Goal: Transaction & Acquisition: Register for event/course

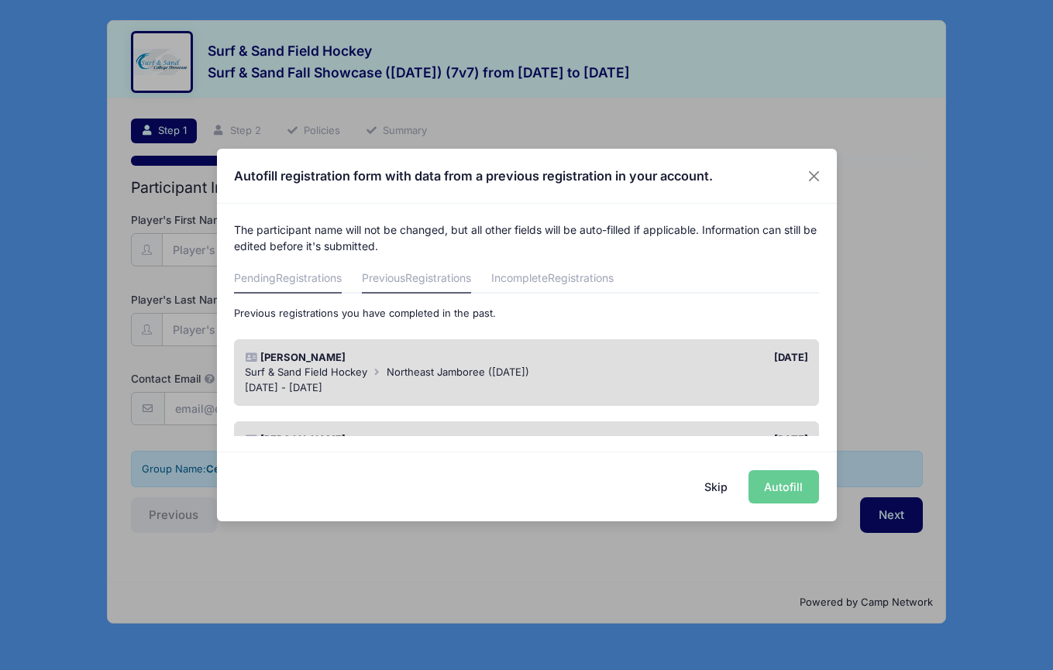
click at [330, 285] on link "Pending Registrations" at bounding box center [288, 280] width 108 height 28
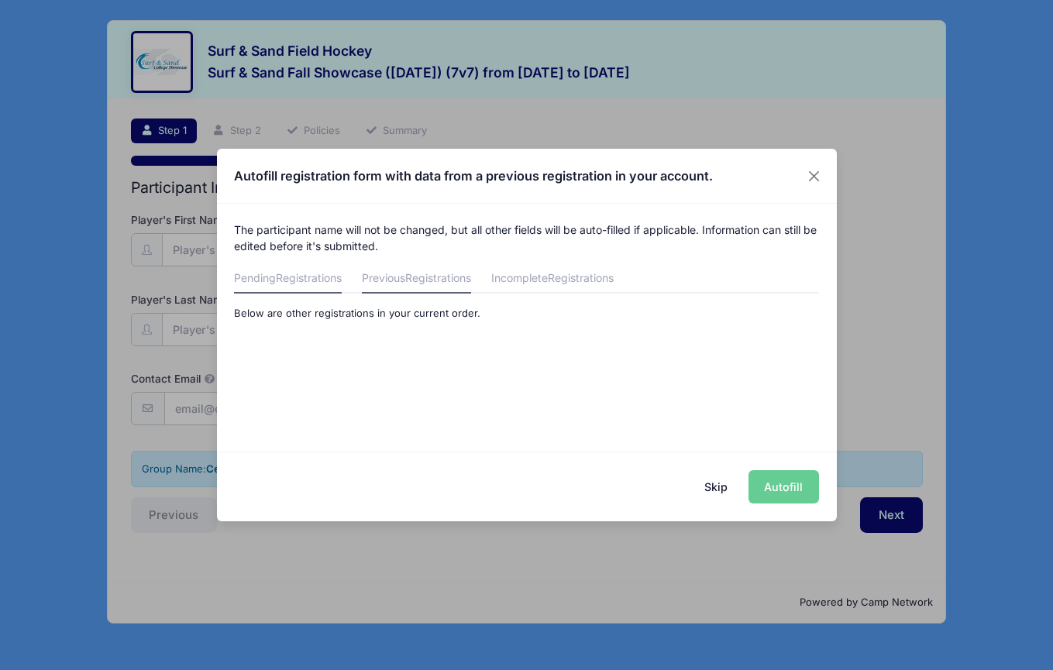
click at [399, 287] on link "Previous Registrations" at bounding box center [416, 280] width 109 height 28
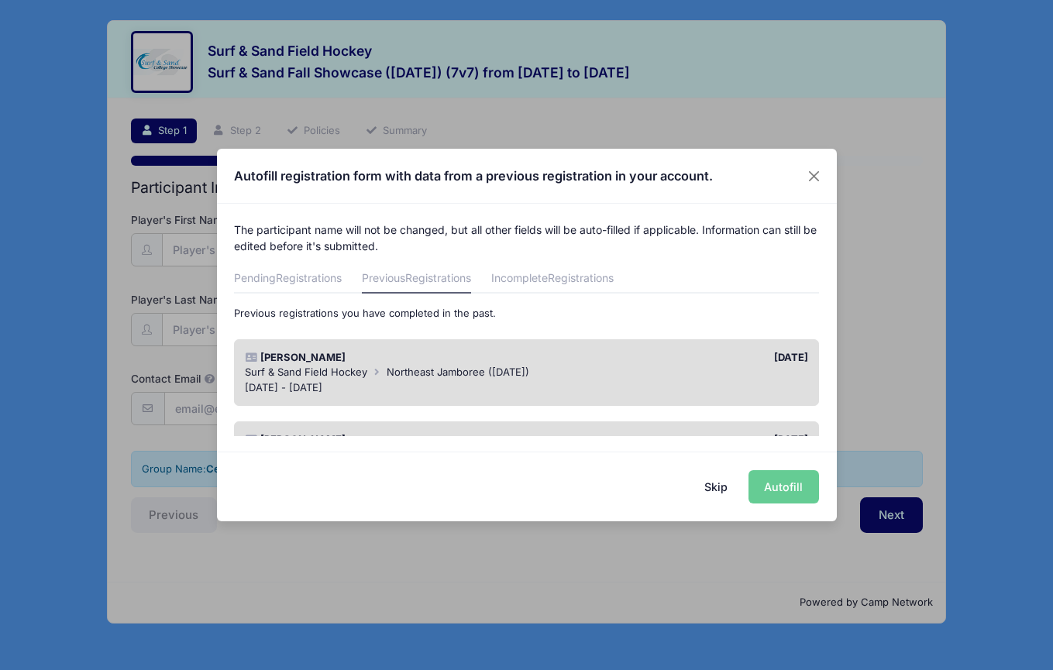
click at [782, 493] on div "Skip Autofill" at bounding box center [527, 486] width 620 height 69
click at [785, 483] on div "Skip Autofill" at bounding box center [527, 486] width 620 height 69
click at [812, 178] on button "Close" at bounding box center [813, 176] width 28 height 28
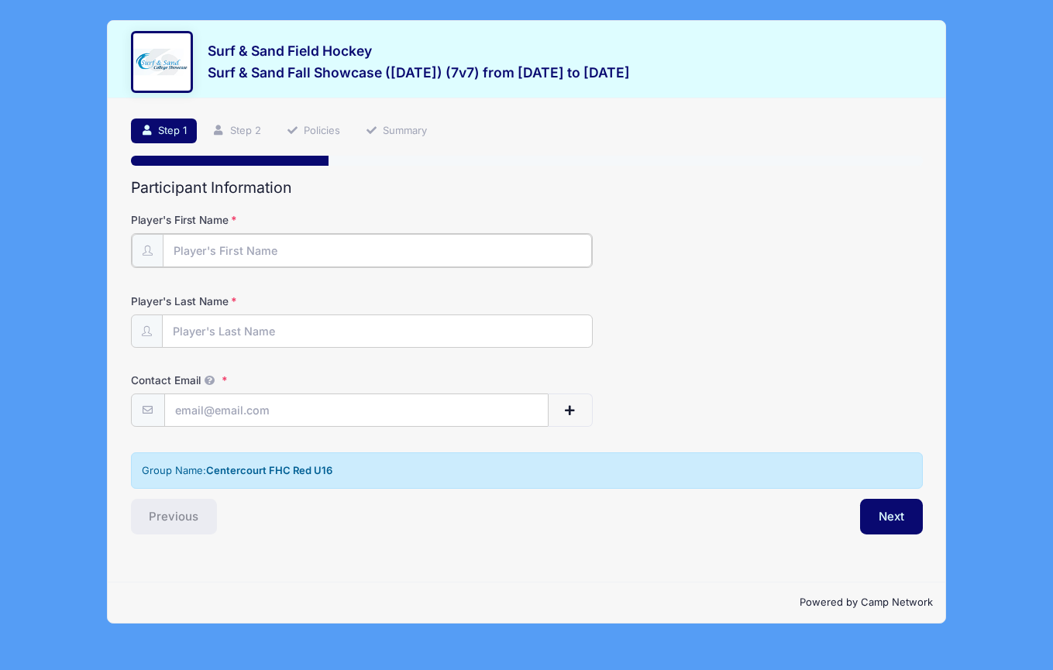
click at [268, 243] on input "Player's First Name" at bounding box center [377, 250] width 429 height 33
type input "Giana"
type input "[PERSON_NAME]"
type input "[PERSON_NAME][EMAIL_ADDRESS][PERSON_NAME][DOMAIN_NAME]"
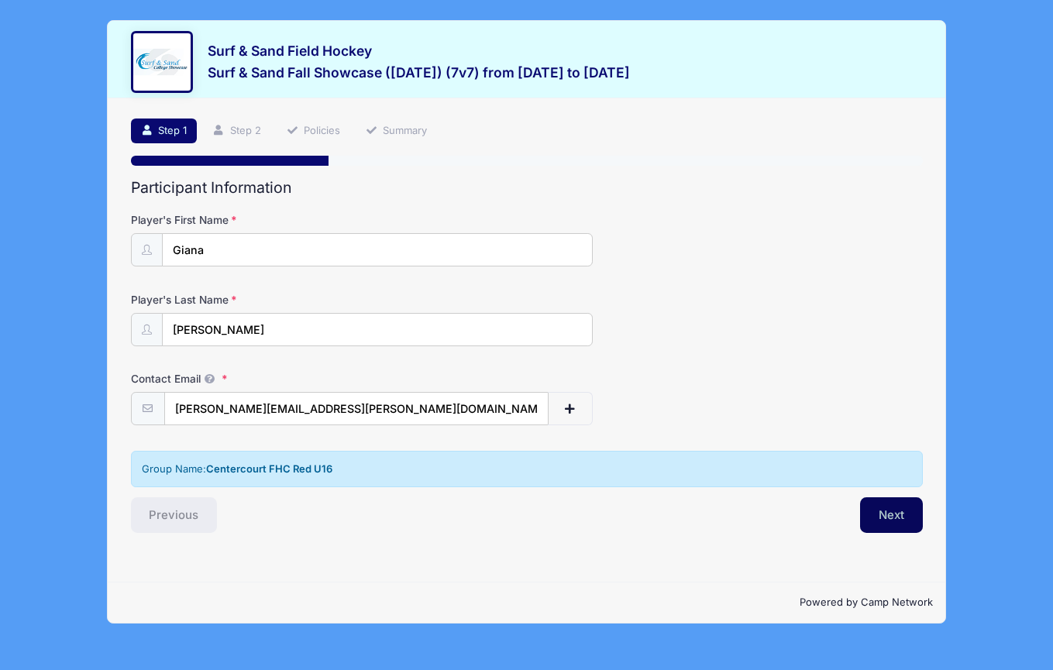
click at [893, 517] on button "Next" at bounding box center [891, 515] width 63 height 36
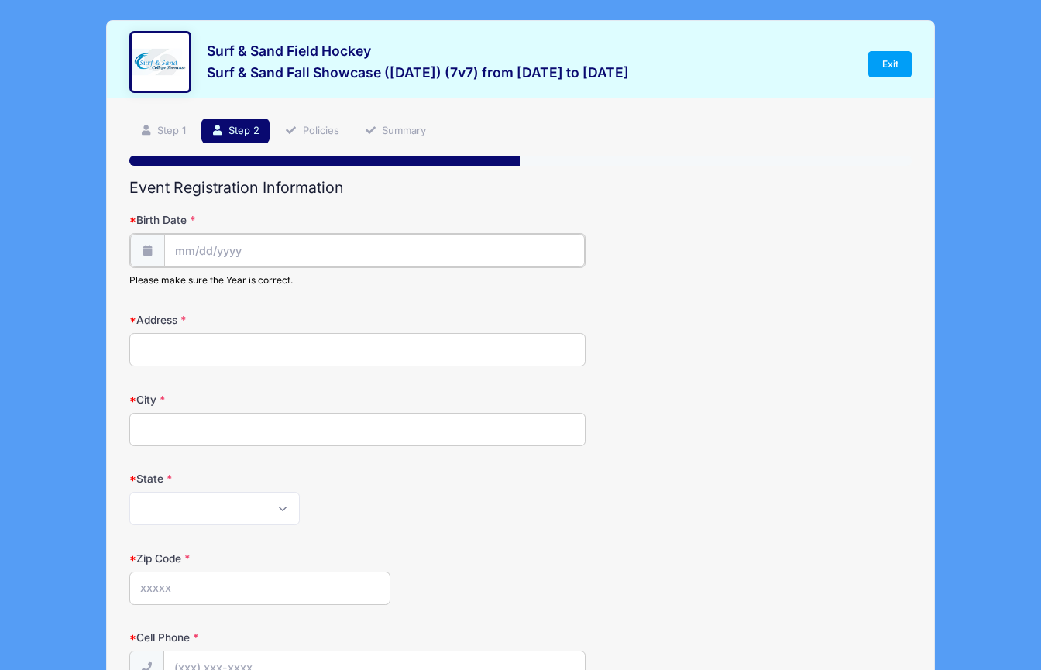
click at [215, 246] on input "Birth Date" at bounding box center [374, 250] width 421 height 33
click at [287, 256] on input "Birth Date" at bounding box center [374, 250] width 421 height 33
click at [294, 297] on input "2025" at bounding box center [309, 291] width 50 height 23
click at [327, 289] on span at bounding box center [329, 286] width 11 height 12
click at [328, 294] on span at bounding box center [329, 297] width 11 height 12
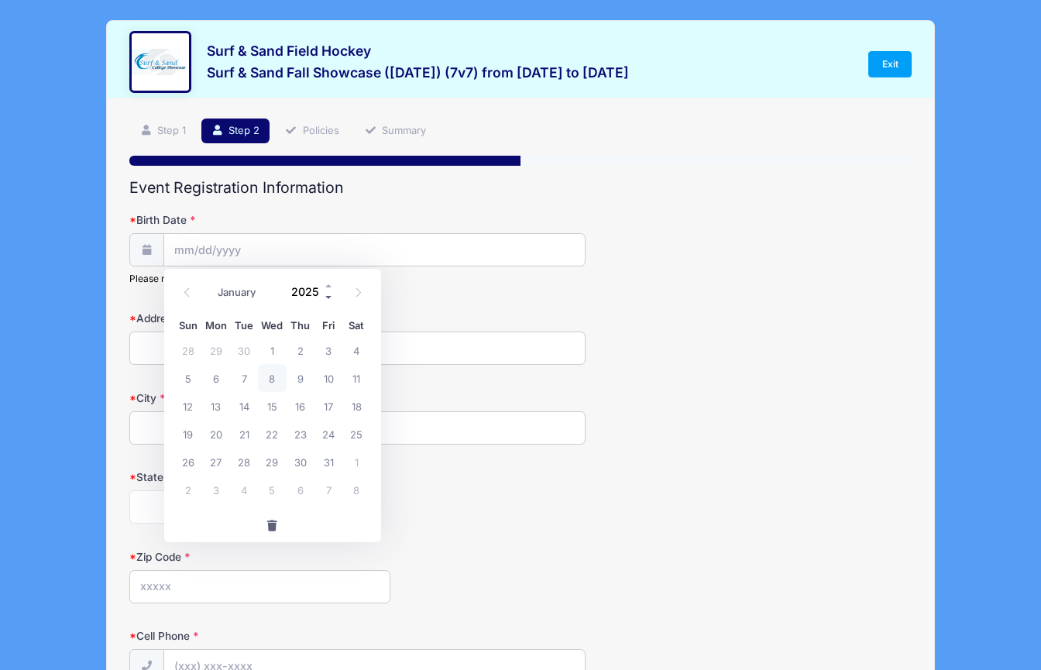
click at [328, 294] on span at bounding box center [329, 297] width 11 height 12
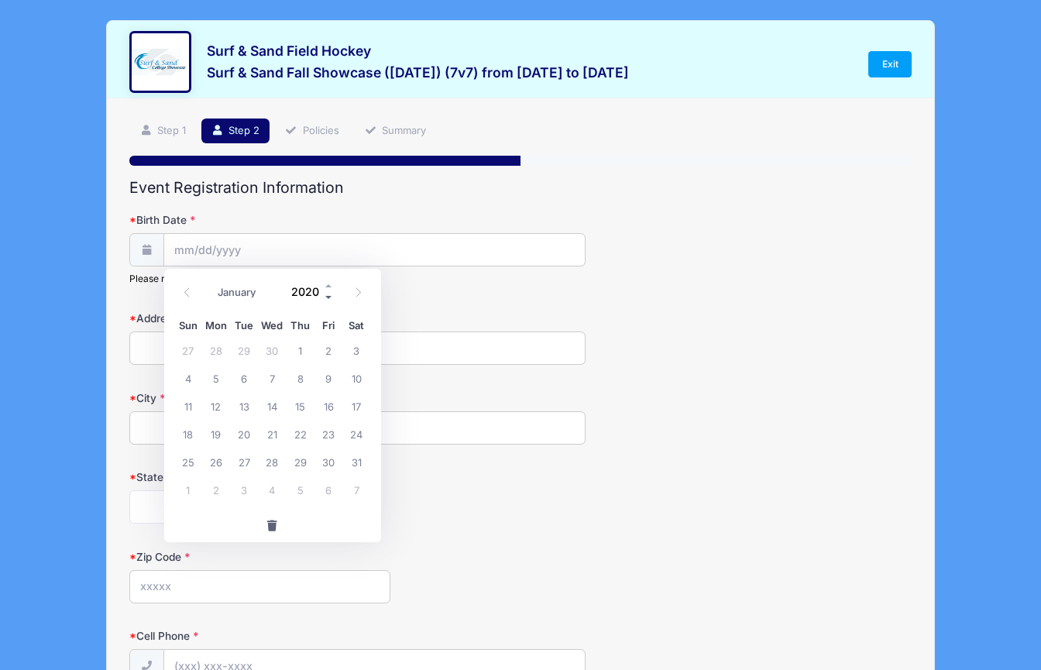
click at [328, 294] on span at bounding box center [329, 297] width 11 height 12
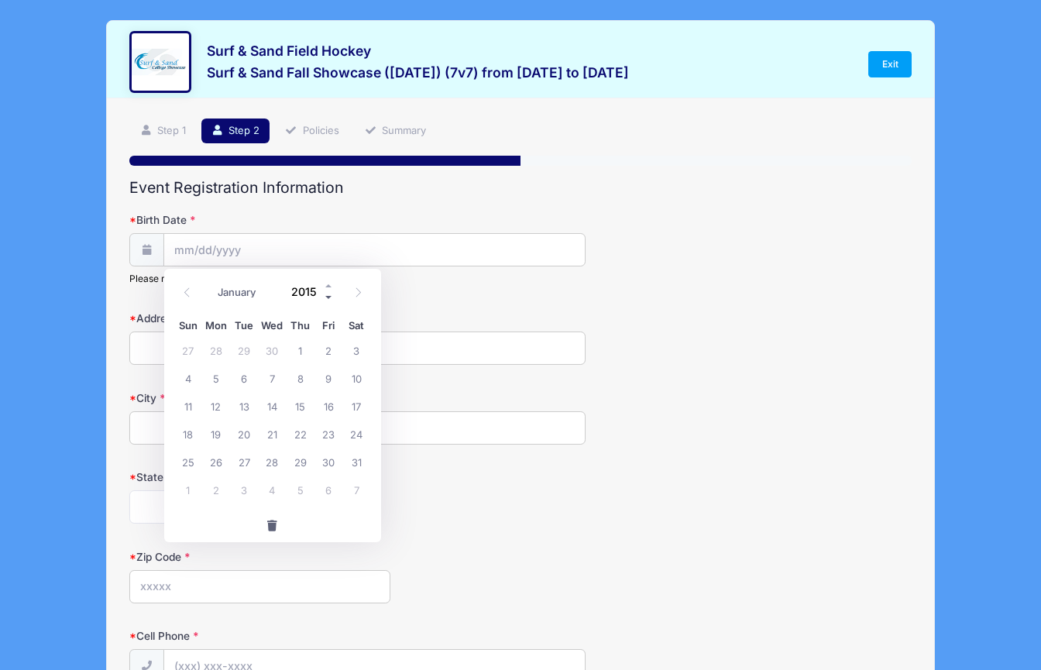
click at [328, 294] on span at bounding box center [329, 297] width 11 height 12
type input "2011"
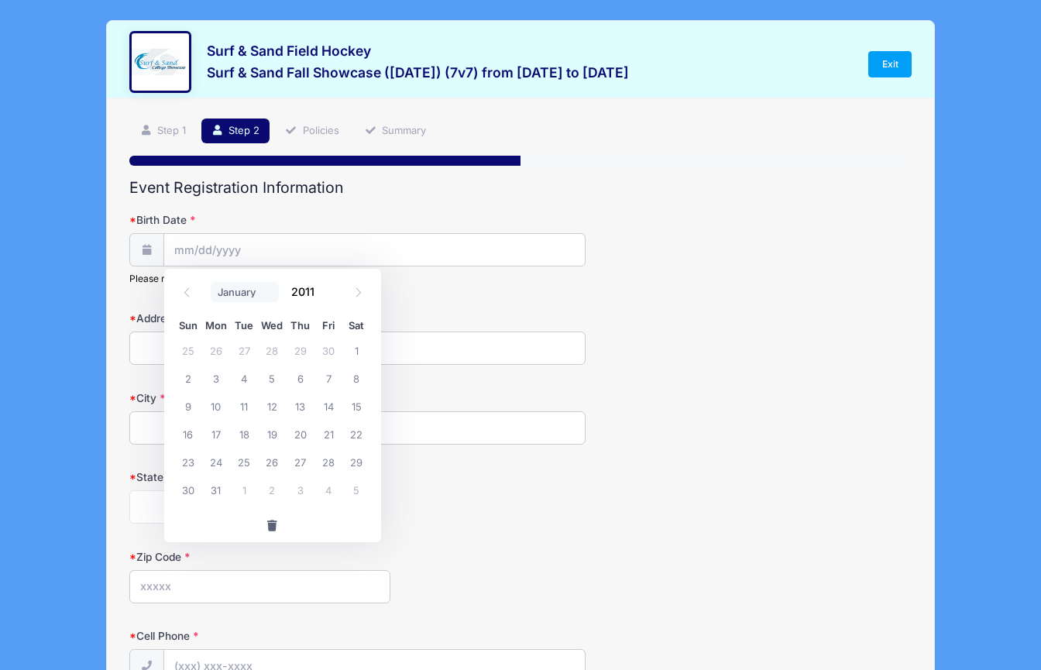
click at [249, 297] on select "January February March April May June July August September October November De…" at bounding box center [245, 292] width 69 height 20
select select "2"
click at [211, 282] on select "January February March April May June July August September October November De…" at bounding box center [245, 292] width 69 height 20
click at [211, 461] on span "28" at bounding box center [216, 462] width 28 height 28
type input "[DATE]"
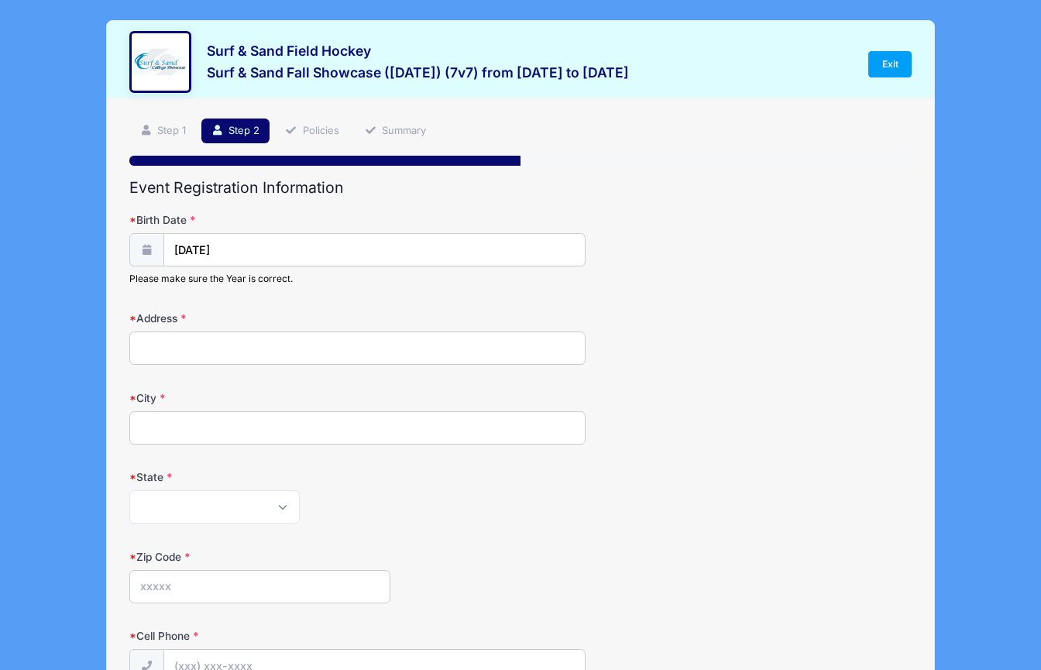
click at [190, 344] on input "Address" at bounding box center [357, 348] width 456 height 33
type input "5 Wexford Ct"
type input "[GEOGRAPHIC_DATA]"
select select "NJ"
type input "07945"
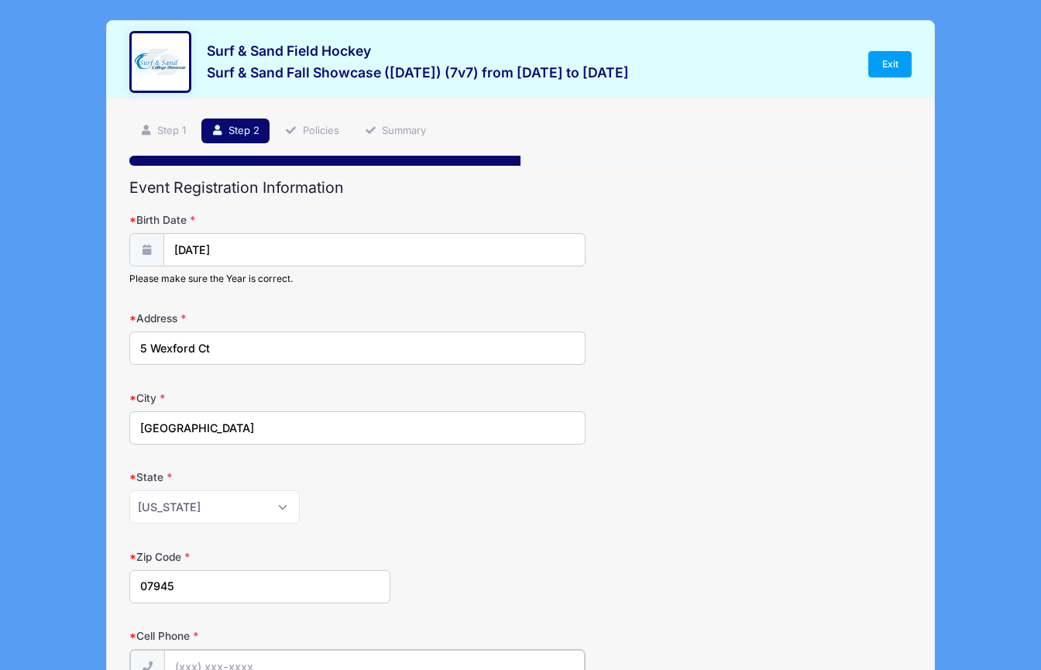
type input "[PHONE_NUMBER]"
type input "[PERSON_NAME][EMAIL_ADDRESS][PERSON_NAME][DOMAIN_NAME]"
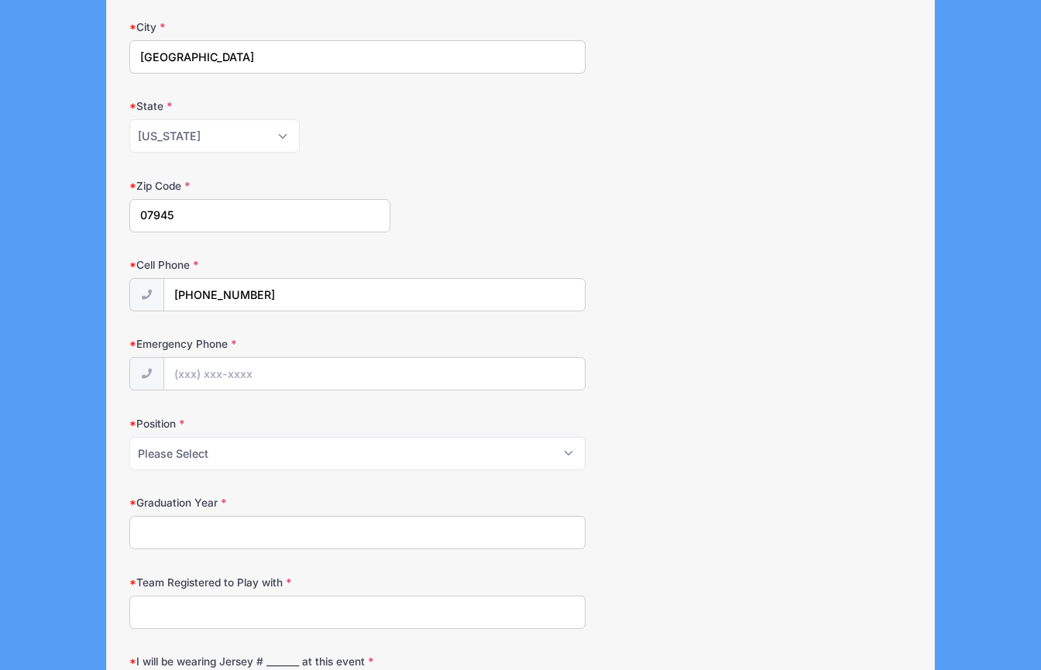
scroll to position [438, 0]
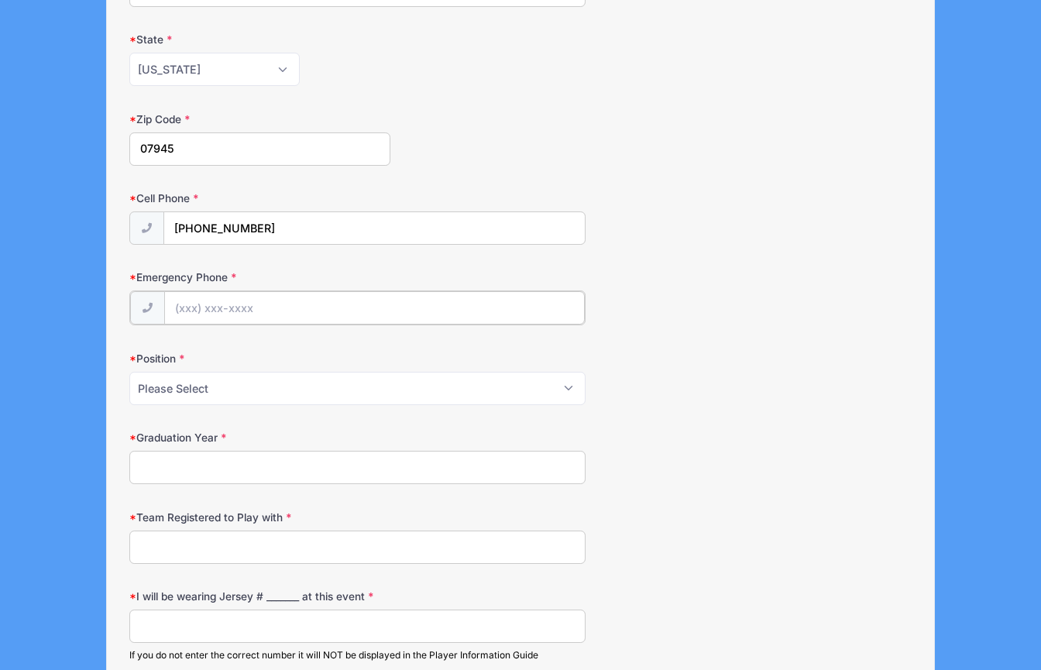
click at [277, 307] on input "Emergency Phone" at bounding box center [374, 307] width 421 height 33
type input "[PHONE_NUMBER]"
click at [303, 393] on select "Please Select Forward Midfielder Fullback Goalie" at bounding box center [357, 386] width 456 height 33
select select "Midfielder"
click at [129, 370] on select "Please Select Forward Midfielder Fullback Goalie" at bounding box center [357, 386] width 456 height 33
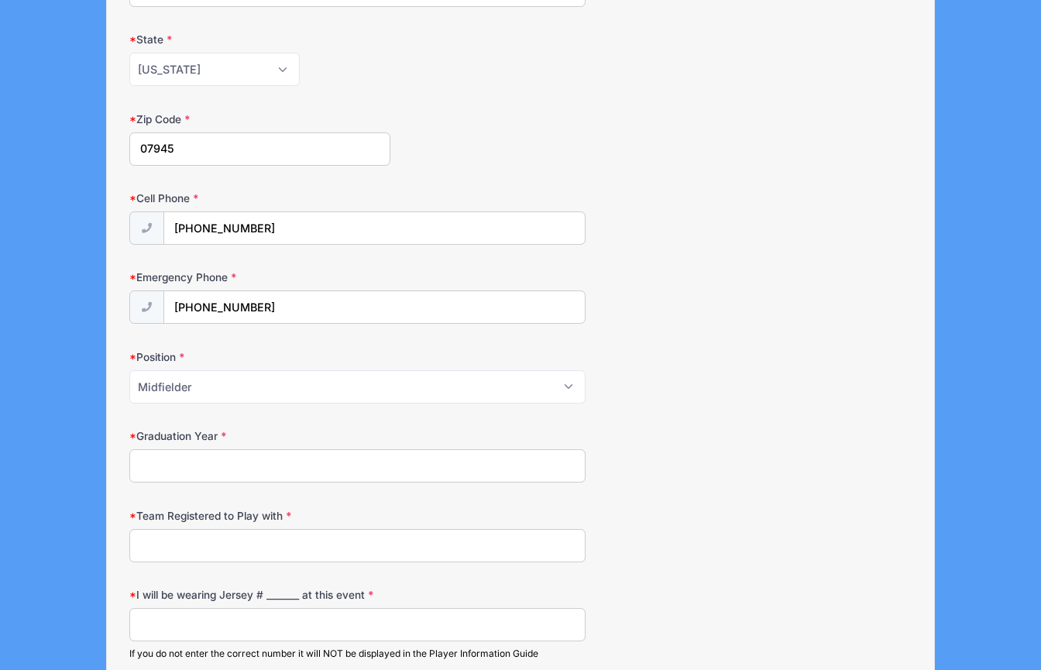
click at [225, 472] on input "Graduation Year" at bounding box center [357, 465] width 456 height 33
type input "209"
click at [337, 549] on input "Team Registered to Play with" at bounding box center [357, 545] width 456 height 33
type input "Centercourt U16 Red"
click at [342, 627] on input "I will be wearing Jersey # _______ at this event" at bounding box center [357, 624] width 456 height 33
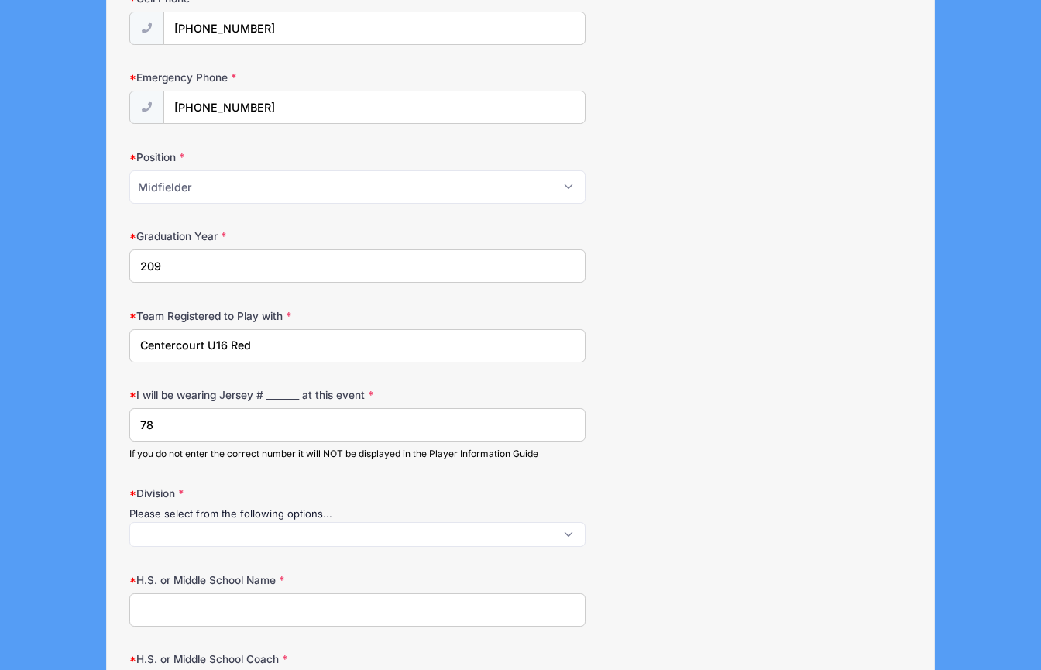
scroll to position [655, 0]
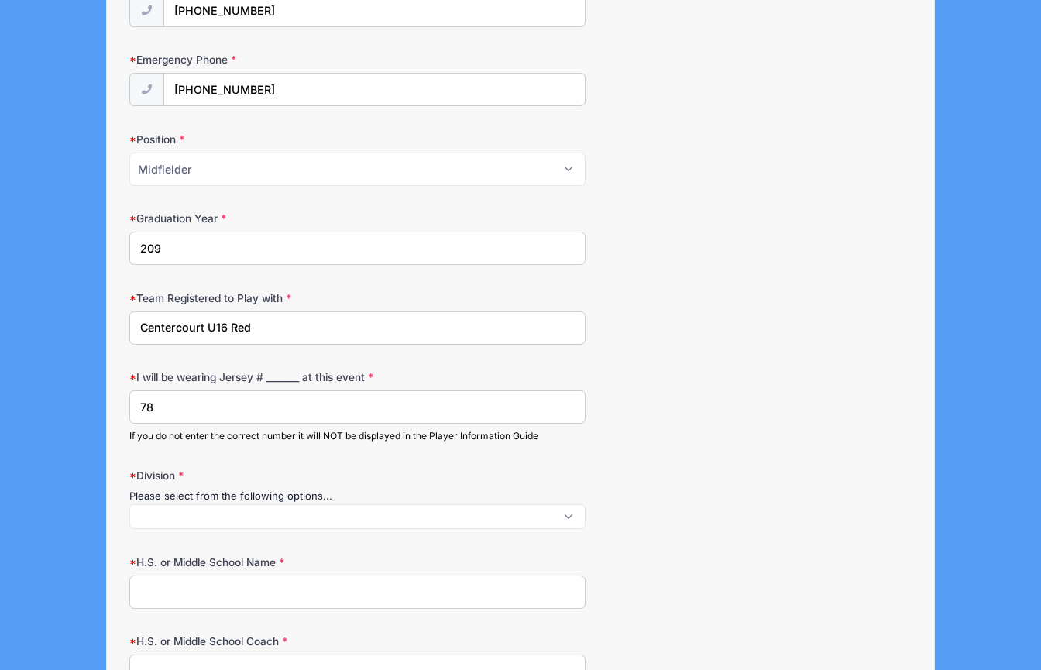
type input "78"
click at [308, 520] on span at bounding box center [357, 516] width 456 height 25
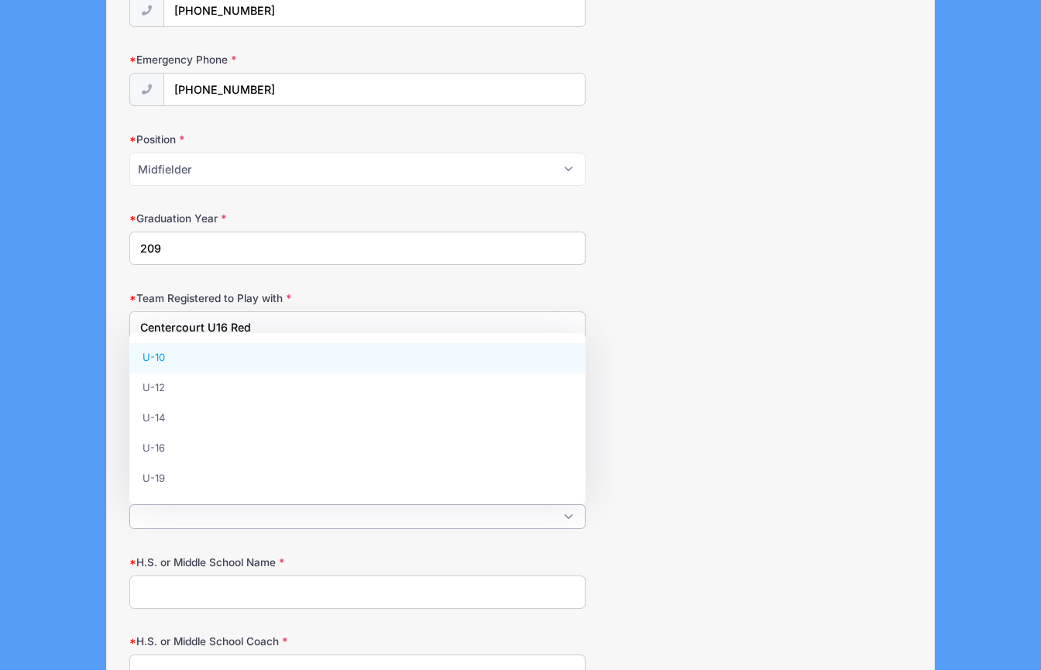
scroll to position [2, 0]
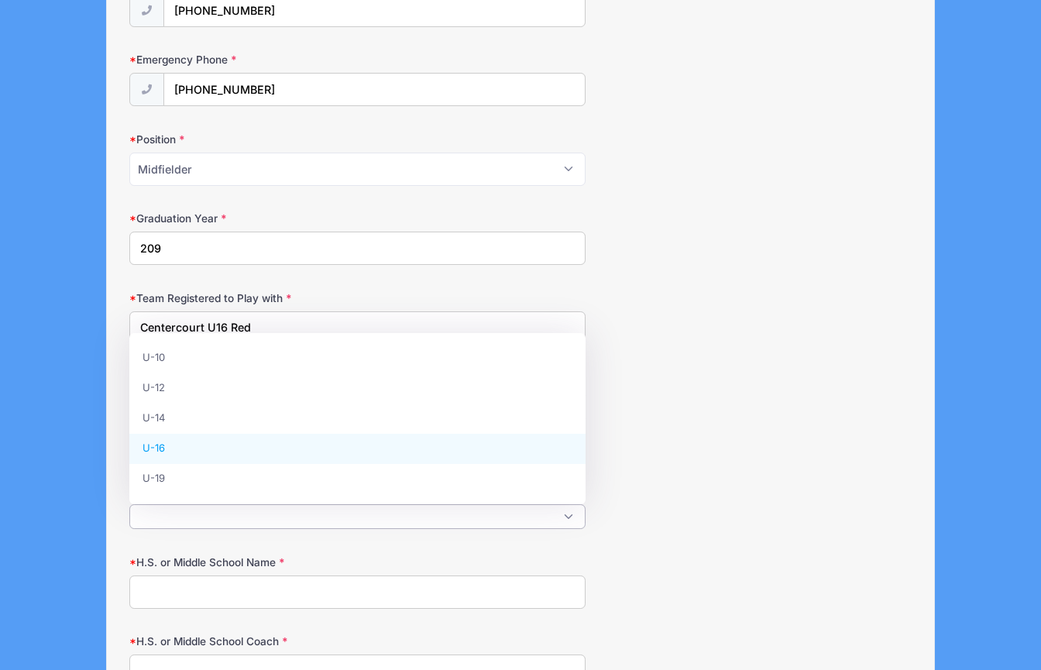
select select "U-16"
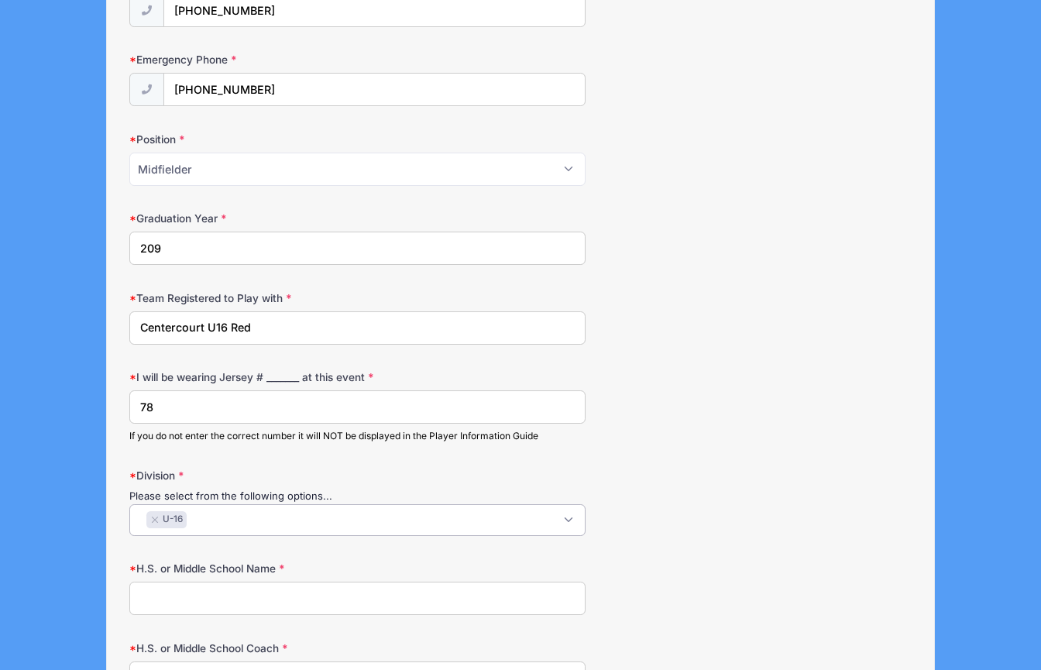
scroll to position [42, 0]
click at [266, 603] on input "H.S. or Middle School Name" at bounding box center [357, 598] width 456 height 33
type input "[PERSON_NAME][GEOGRAPHIC_DATA]"
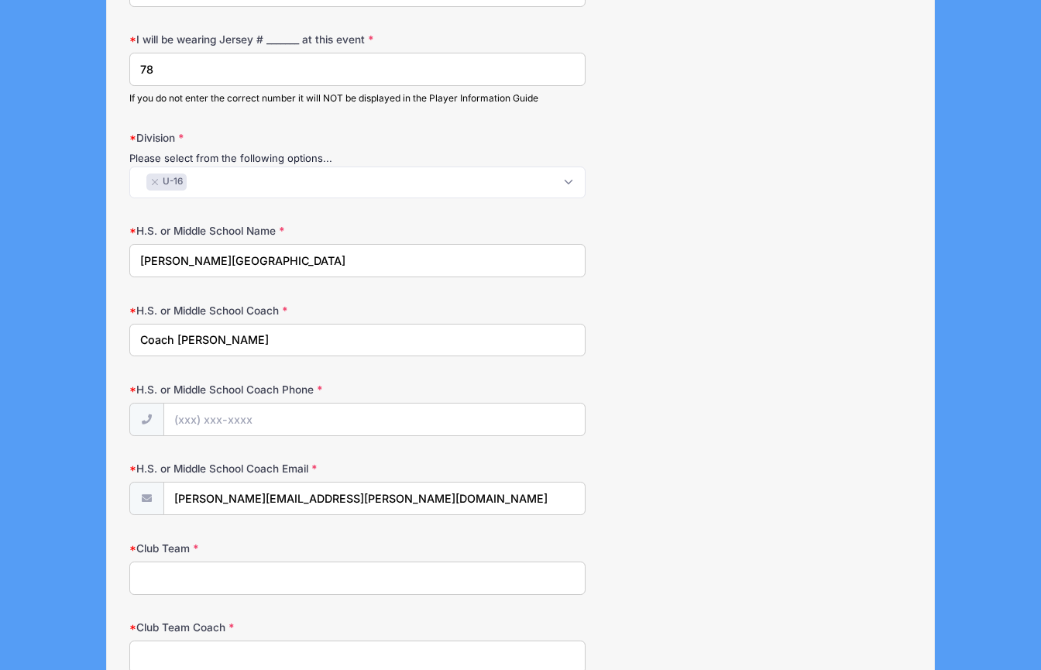
scroll to position [994, 0]
type input "Coach [PERSON_NAME]"
click at [235, 422] on input "H.S. or Middle School Coach Phone" at bounding box center [374, 419] width 421 height 33
type input "[PHONE_NUMBER]"
click at [253, 587] on input "Club Team" at bounding box center [357, 577] width 456 height 33
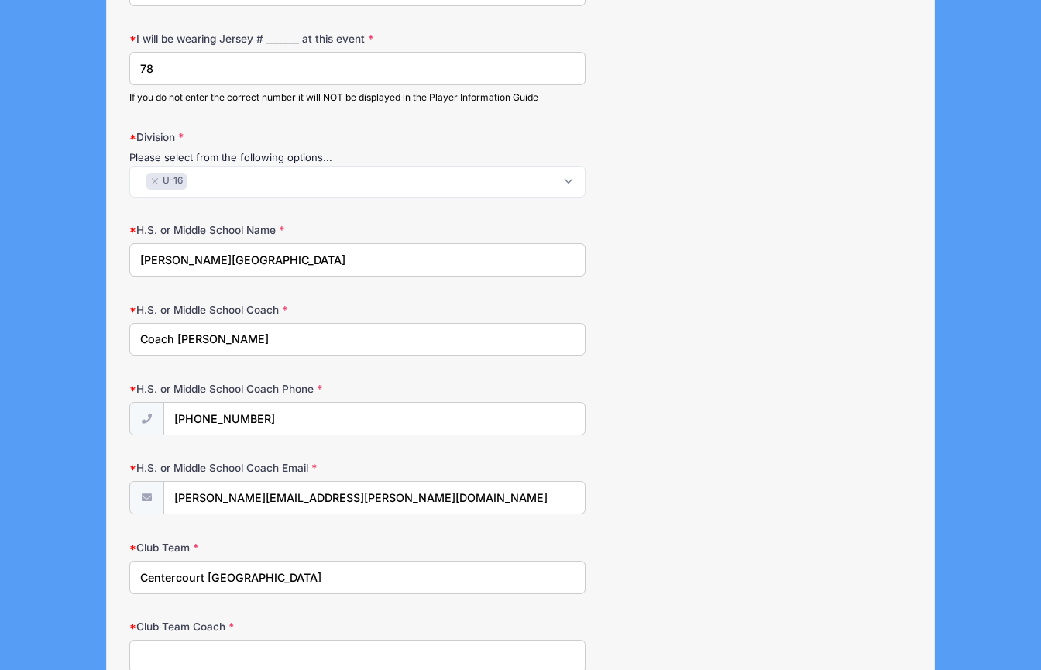
type input "Centercourt [GEOGRAPHIC_DATA]"
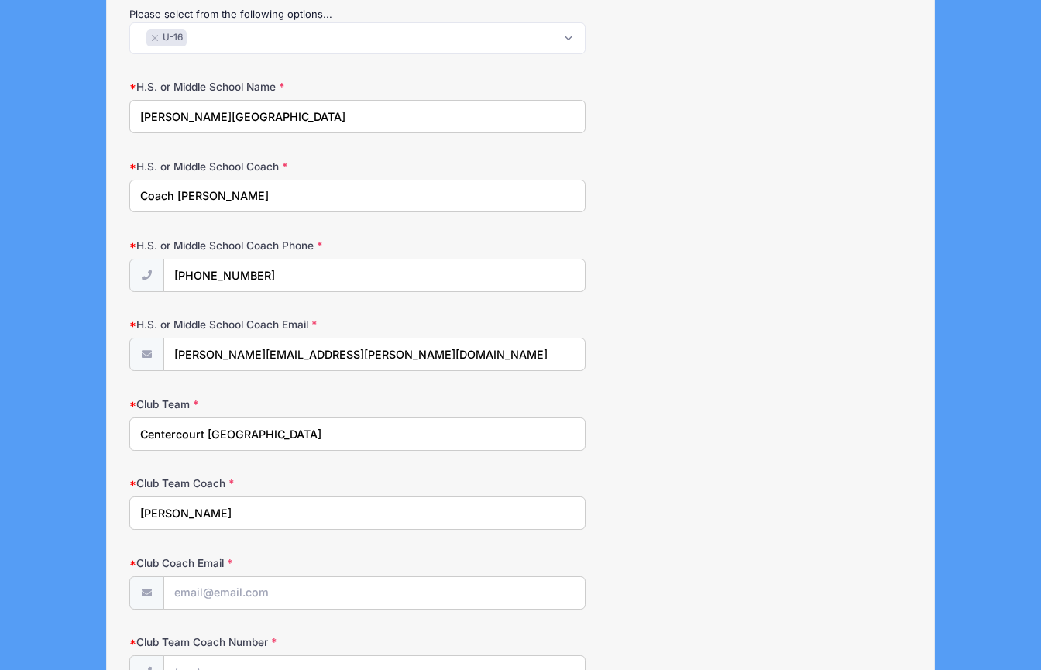
scroll to position [1140, 0]
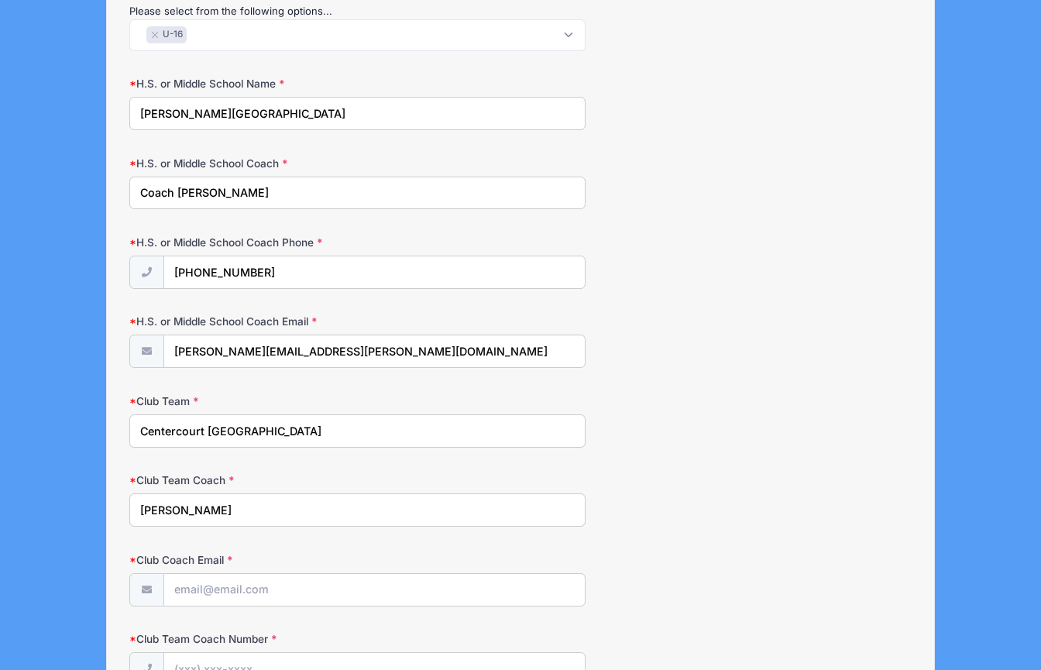
type input "[PERSON_NAME]"
click at [264, 591] on input "Club Coach Email" at bounding box center [374, 590] width 421 height 33
type input "[PERSON_NAME][EMAIL_ADDRESS][PERSON_NAME][DOMAIN_NAME]"
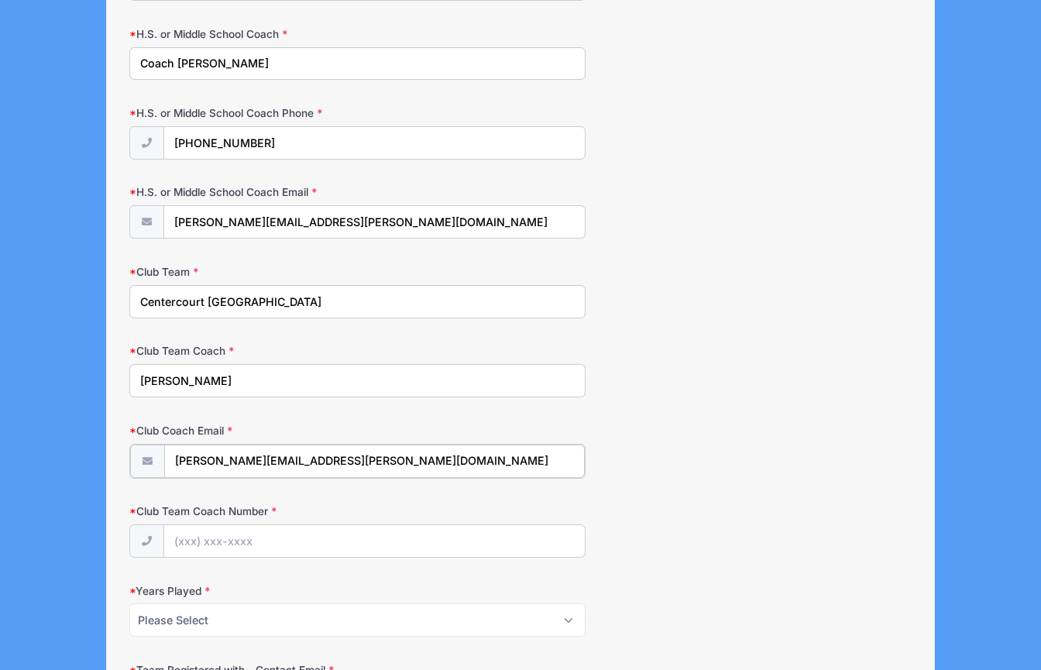
scroll to position [1273, 0]
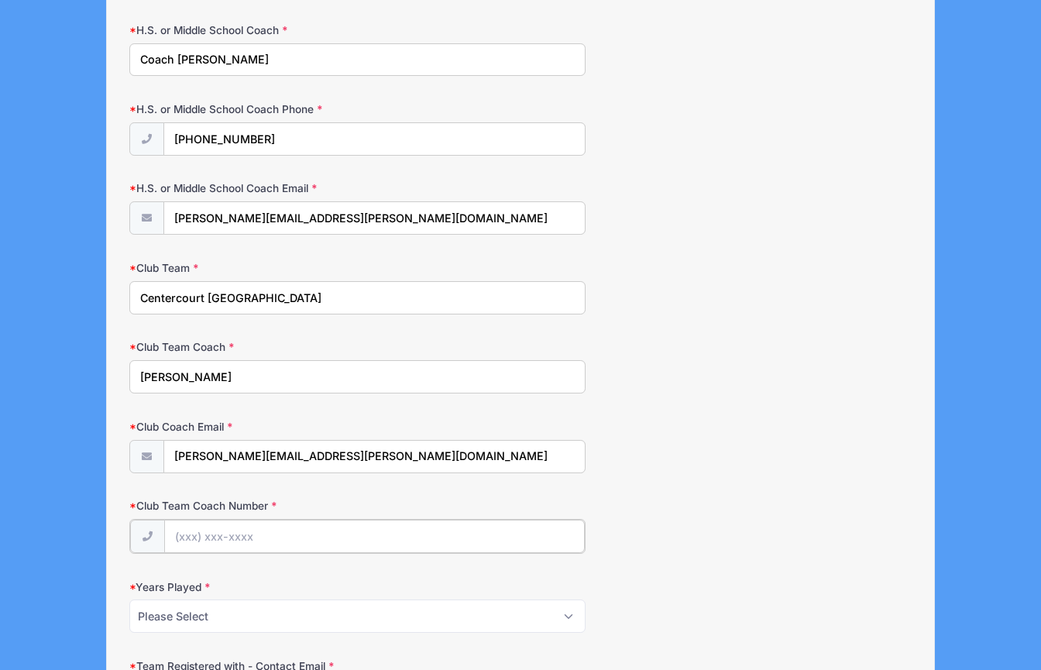
click at [267, 525] on input "Club Team Coach Number" at bounding box center [374, 536] width 421 height 33
click at [261, 534] on input "Club Team Coach Number" at bounding box center [374, 536] width 421 height 33
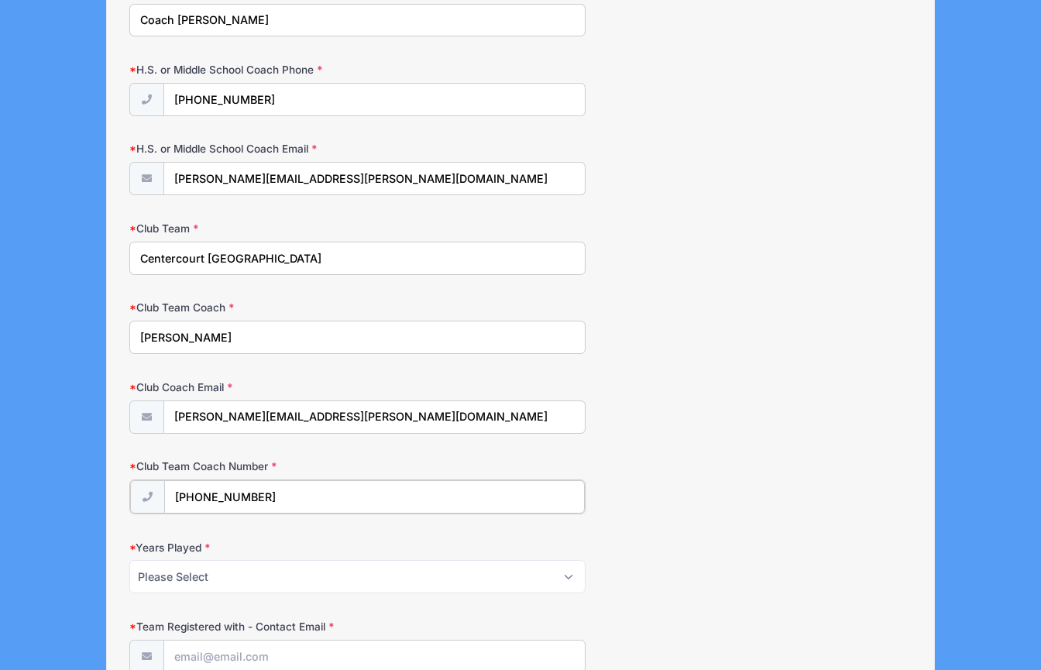
scroll to position [1320, 0]
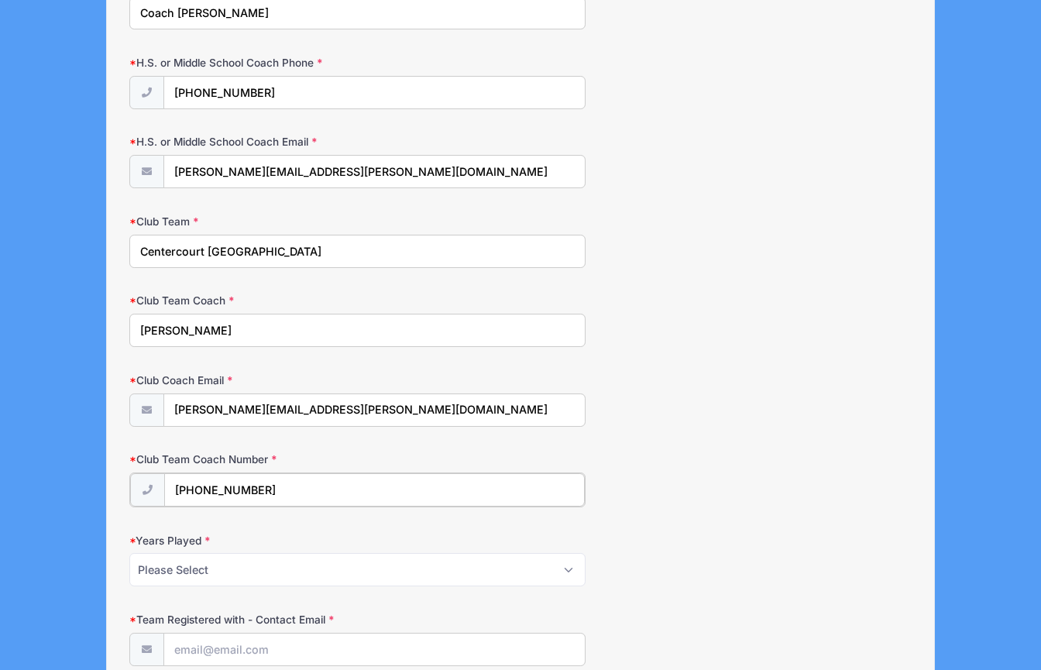
type input "[PHONE_NUMBER]"
click at [312, 565] on select "Please Select 1 2 3 4 5 6 7 8 9 10+" at bounding box center [357, 568] width 456 height 33
select select "6"
click at [129, 552] on select "Please Select 1 2 3 4 5 6 7 8 9 10+" at bounding box center [357, 568] width 456 height 33
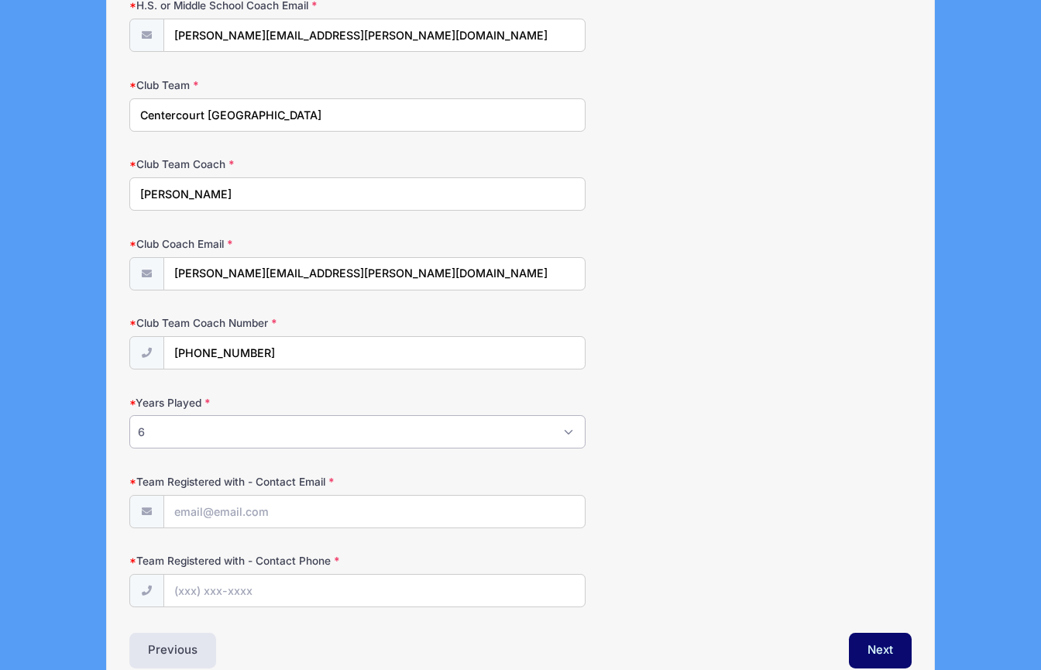
scroll to position [1491, 0]
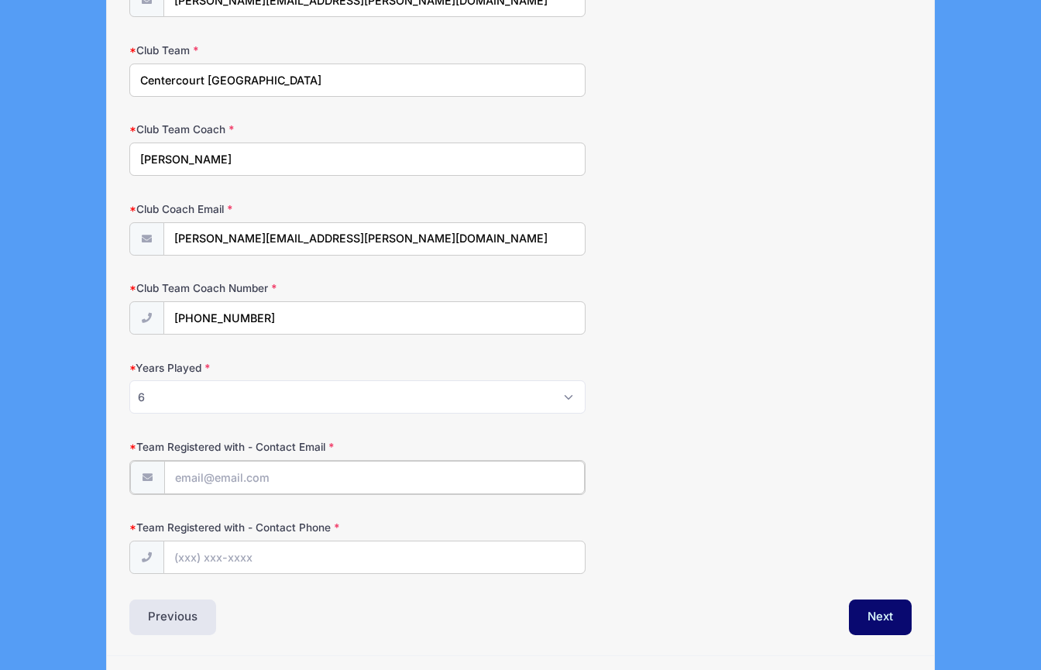
click at [253, 475] on input "Team Registered with - Contact Email" at bounding box center [374, 477] width 421 height 33
type input "[PERSON_NAME][EMAIL_ADDRESS][PERSON_NAME][DOMAIN_NAME]"
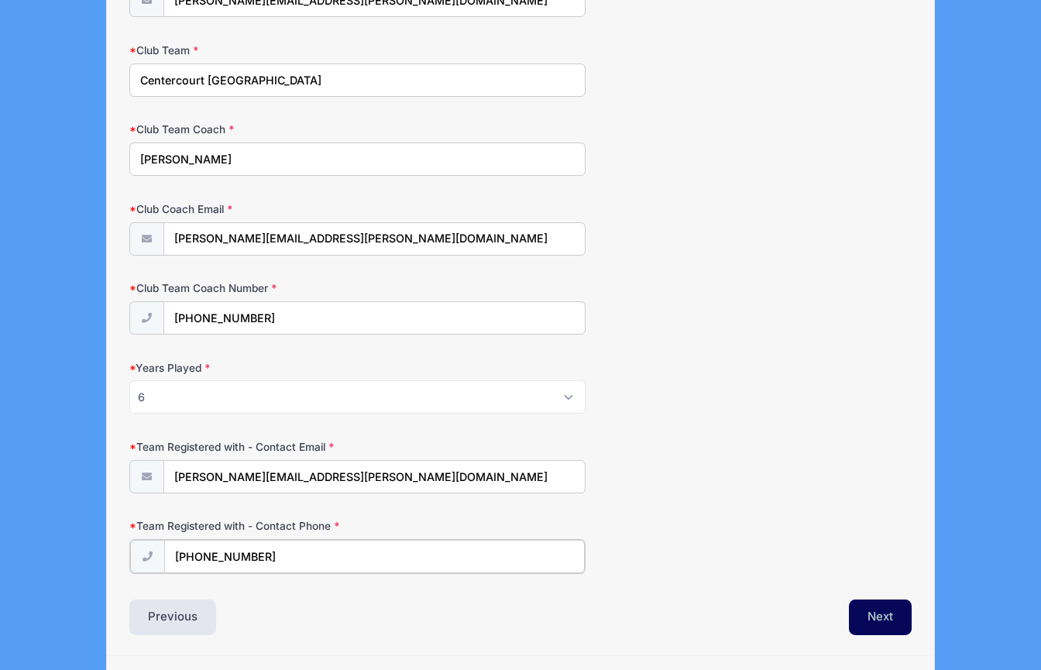
type input "[PHONE_NUMBER]"
click at [879, 627] on button "Next" at bounding box center [880, 616] width 63 height 36
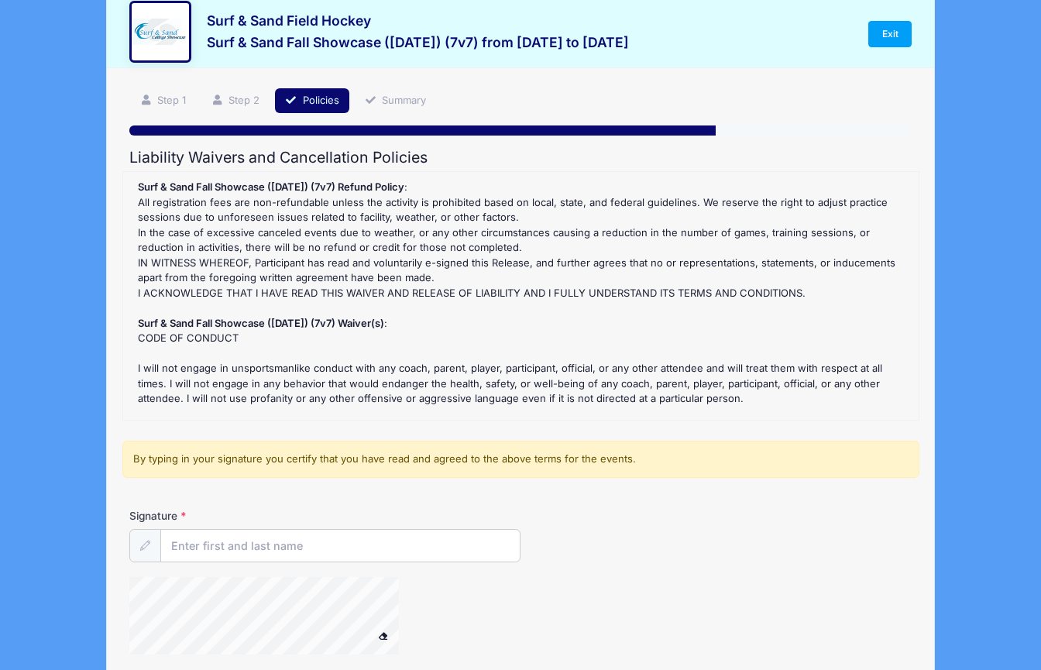
scroll to position [0, 0]
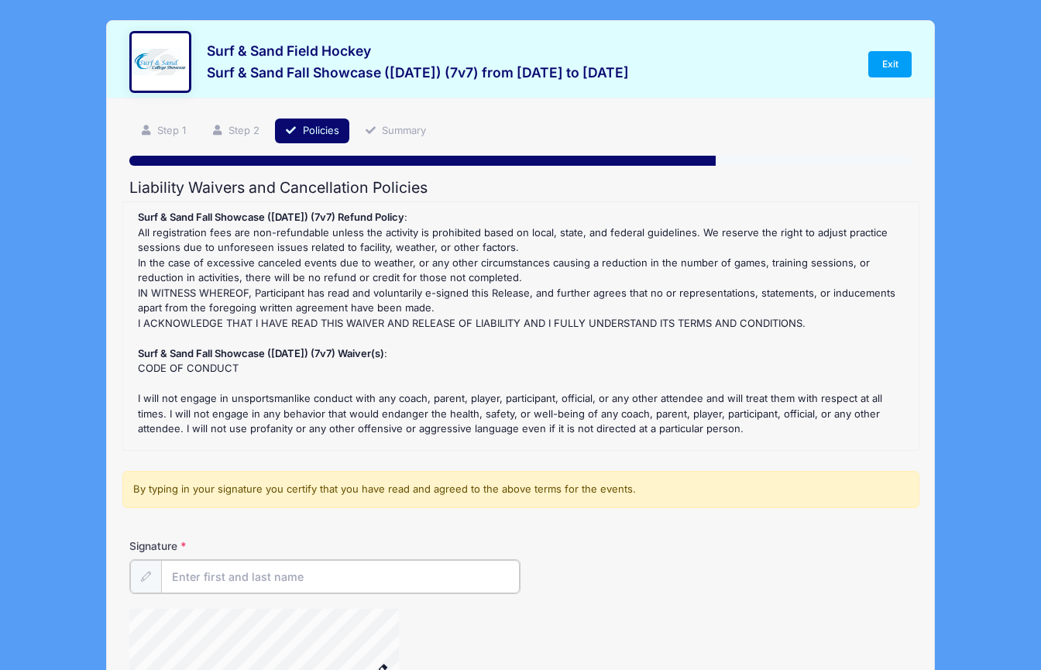
click at [231, 569] on input "Signature" at bounding box center [340, 576] width 359 height 33
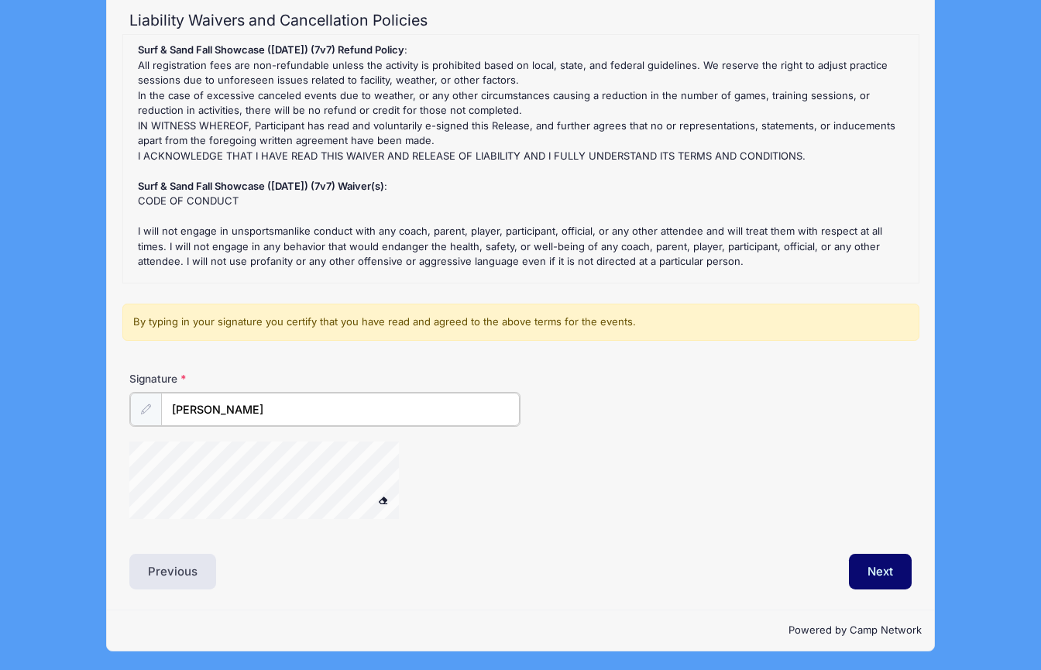
scroll to position [169, 0]
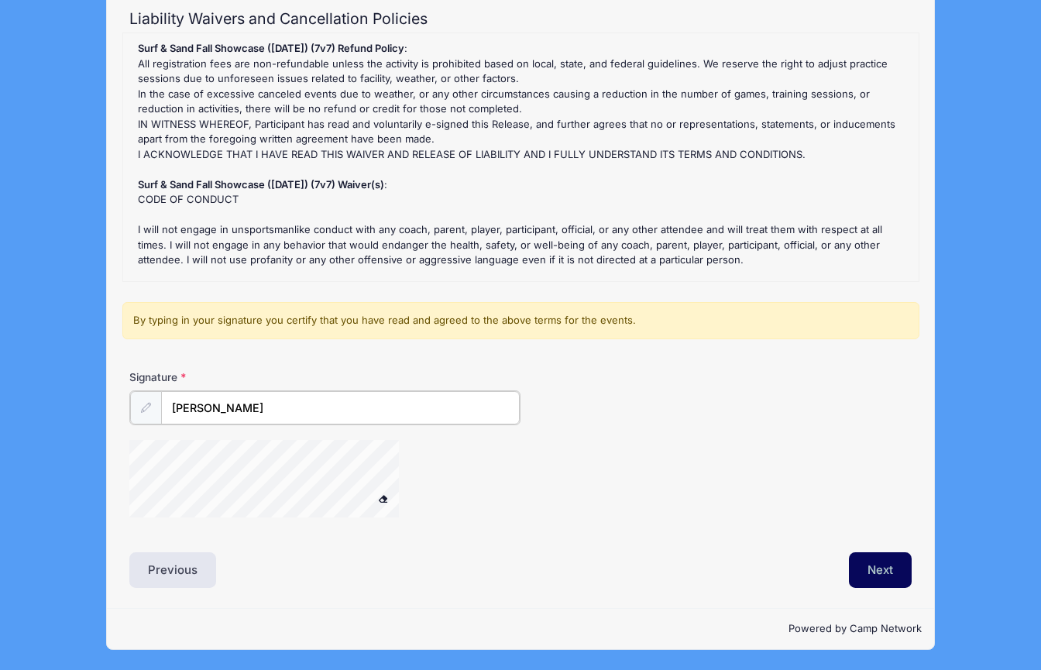
type input "[PERSON_NAME]"
click at [864, 572] on button "Next" at bounding box center [880, 570] width 63 height 36
click at [880, 567] on button "Next" at bounding box center [880, 570] width 63 height 36
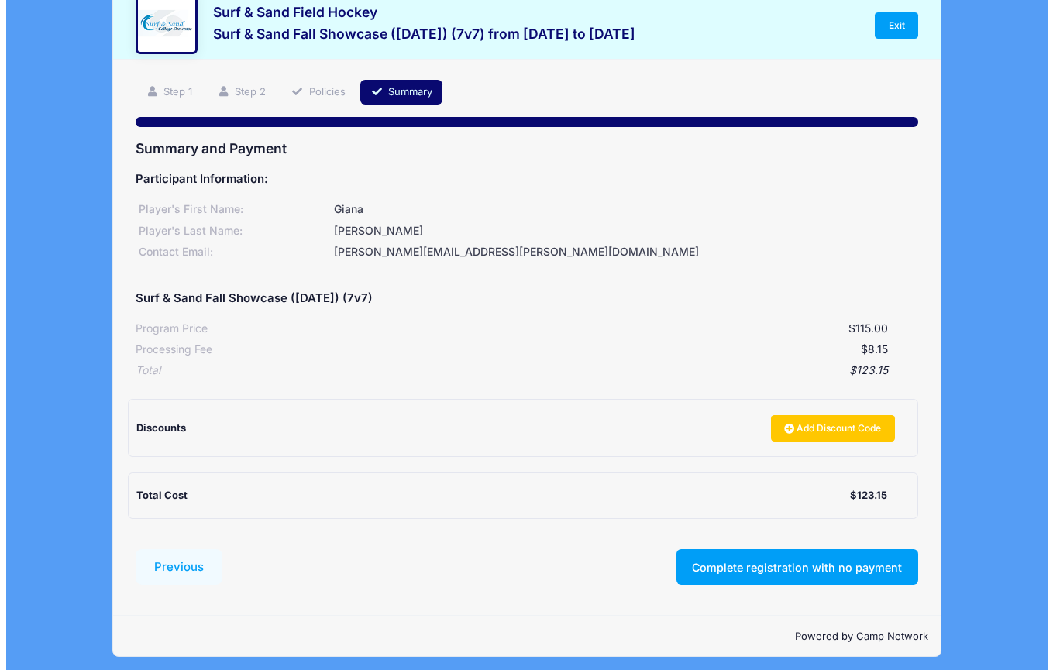
scroll to position [46, 0]
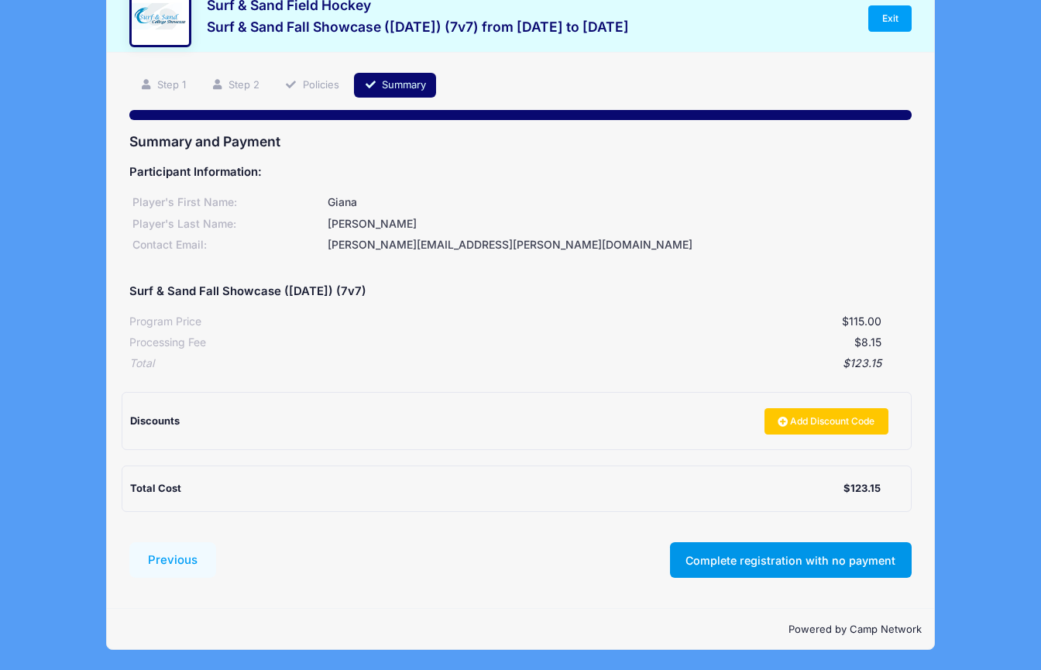
click at [801, 561] on button "Complete registration with no payment" at bounding box center [791, 560] width 242 height 36
